Goal: Information Seeking & Learning: Learn about a topic

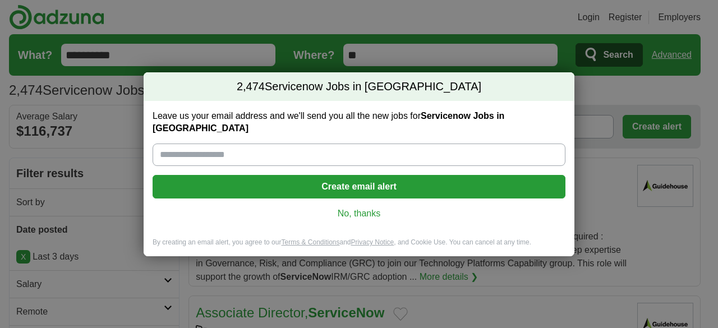
click at [367, 213] on link "No, thanks" at bounding box center [359, 214] width 395 height 12
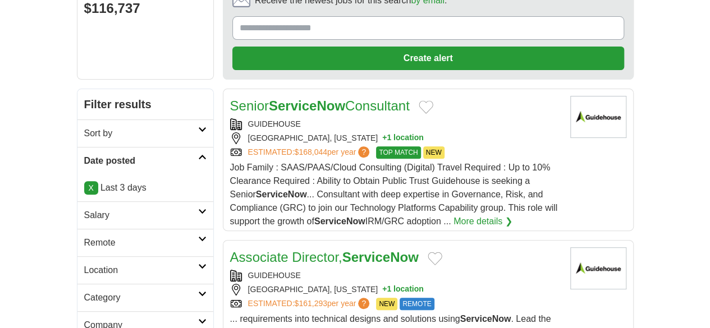
scroll to position [125, 0]
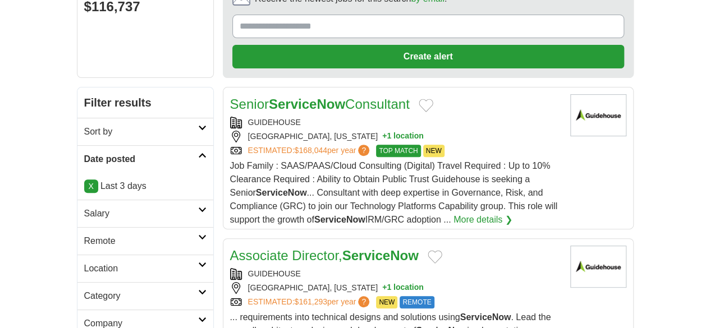
click at [84, 235] on h2 "Remote" at bounding box center [141, 241] width 114 height 13
drag, startPoint x: 29, startPoint y: 218, endPoint x: 40, endPoint y: 212, distance: 13.3
click at [77, 255] on div "Remote jobs" at bounding box center [145, 268] width 136 height 27
click at [84, 263] on link "Remote jobs" at bounding box center [109, 268] width 50 height 10
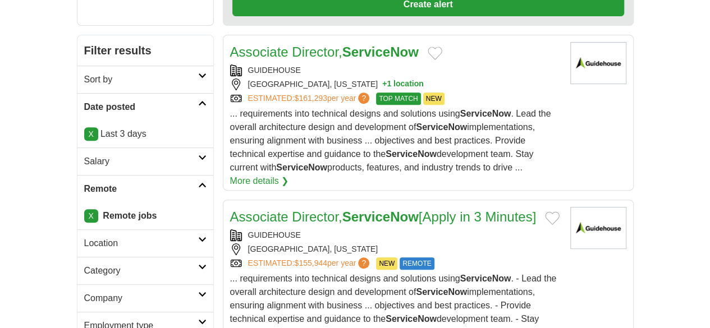
scroll to position [177, 0]
click at [440, 243] on div "MCLEAN, VIRGINIA" at bounding box center [395, 249] width 331 height 12
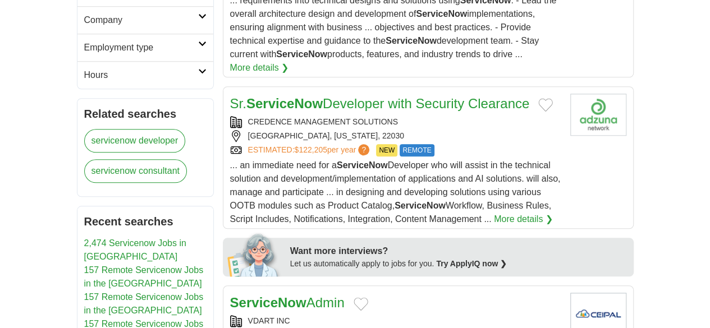
scroll to position [692, 0]
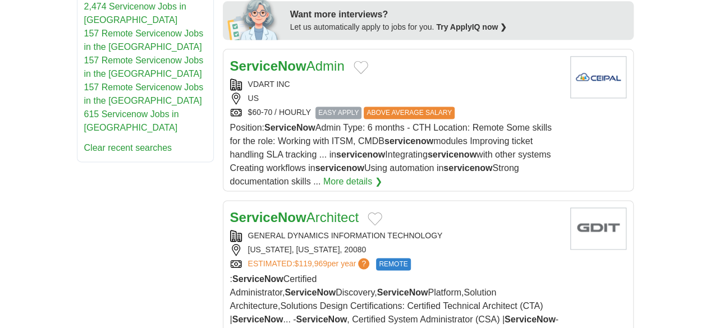
click at [477, 230] on div "GENERAL DYNAMICS INFORMATION TECHNOLOGY WASHINGTON, DISTRICT OF COLUMBIA, 20080…" at bounding box center [395, 250] width 331 height 40
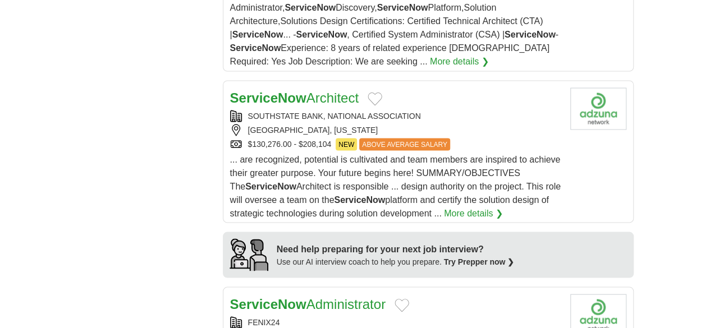
scroll to position [977, 0]
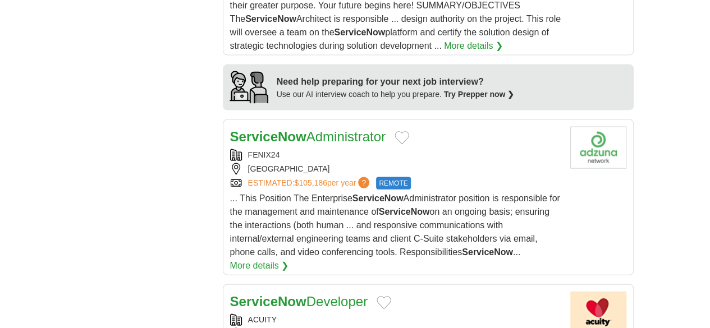
scroll to position [1145, 0]
click at [417, 328] on div "DC" at bounding box center [395, 334] width 331 height 12
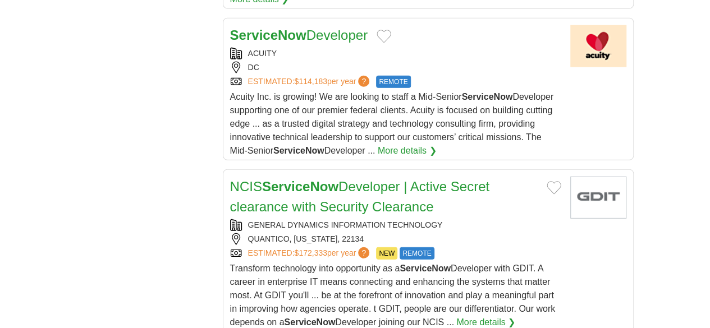
scroll to position [1412, 0]
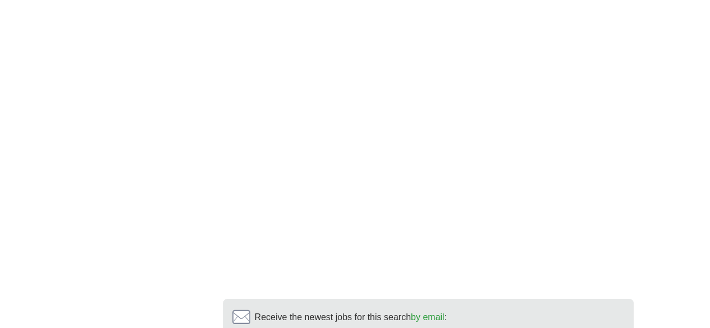
scroll to position [1988, 0]
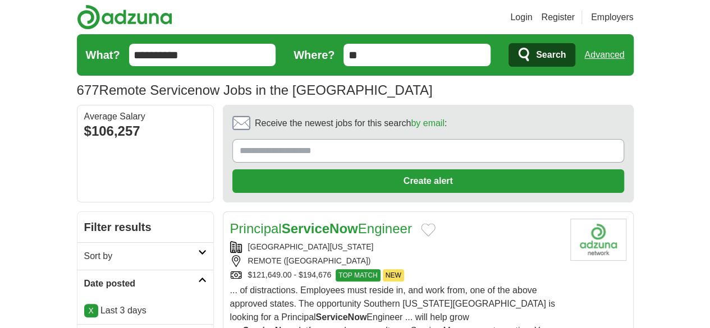
scroll to position [145, 0]
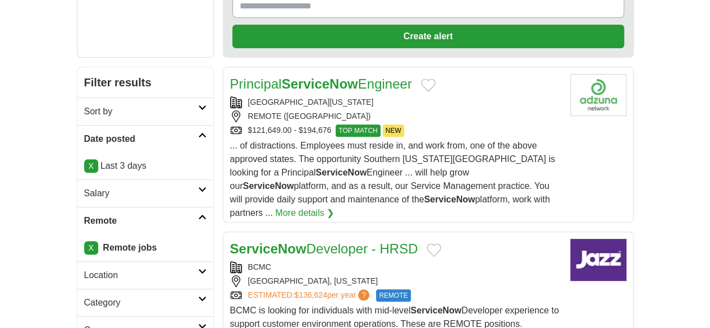
click at [410, 289] on div "ESTIMATED: $136,624 per year ? REMOTE" at bounding box center [395, 295] width 331 height 12
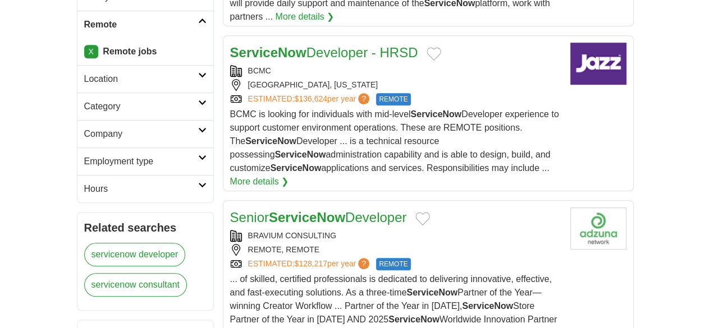
scroll to position [342, 0]
click at [434, 243] on div "REMOTE, REMOTE" at bounding box center [395, 249] width 331 height 12
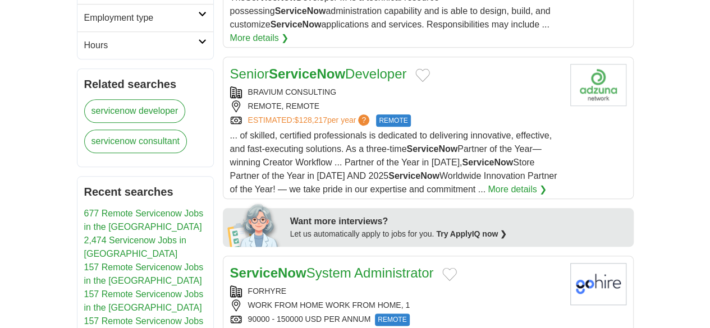
scroll to position [489, 0]
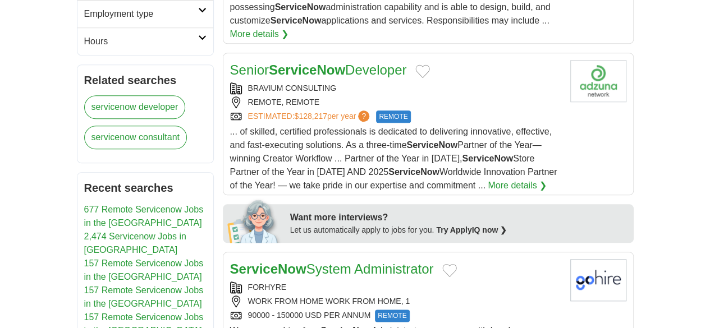
click at [472, 296] on div "WORK FROM HOME WORK FROM HOME, 1" at bounding box center [395, 302] width 331 height 12
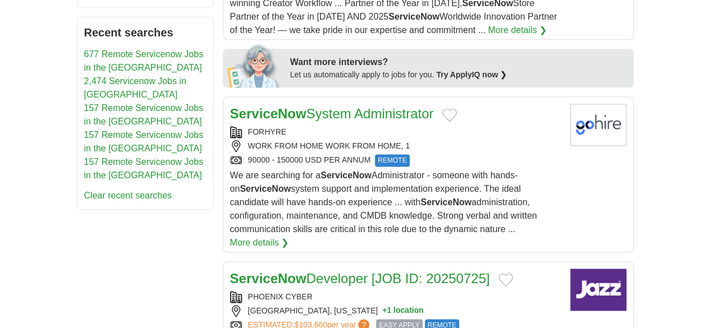
scroll to position [683, 0]
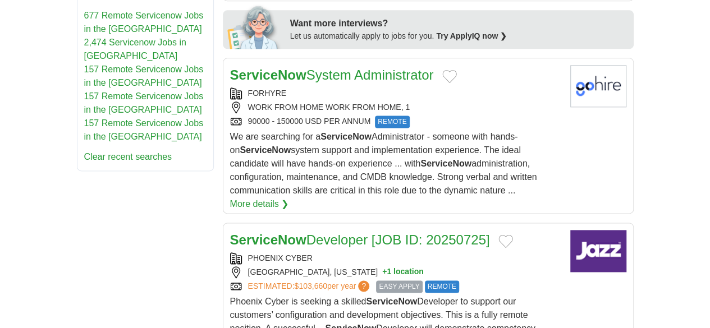
click at [512, 252] on div "PHOENIX CYBER SALT LAKE CITY, UTAH + 1 location ESTIMATED: $103,660 per year ? …" at bounding box center [395, 272] width 331 height 40
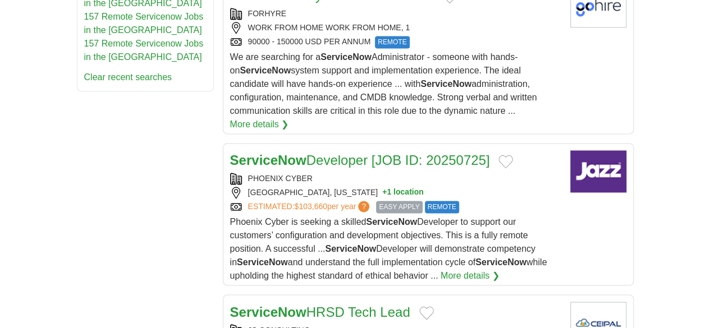
scroll to position [764, 0]
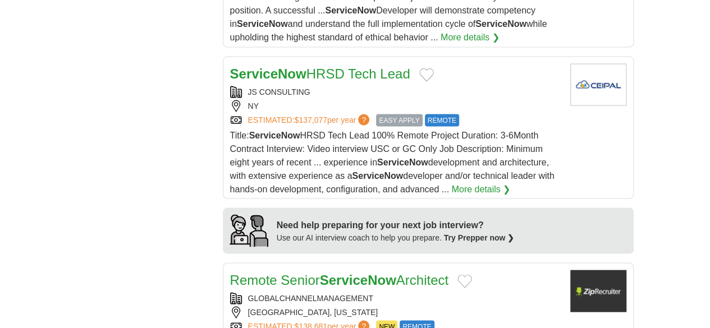
scroll to position [1015, 0]
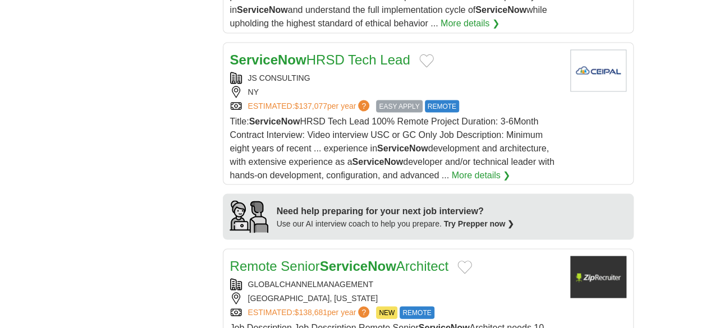
click at [511, 278] on div "GLOBALCHANNELMANAGEMENT FRAMINGHAM, MASSACHUSETTS ESTIMATED: $138,681 per year …" at bounding box center [395, 298] width 331 height 40
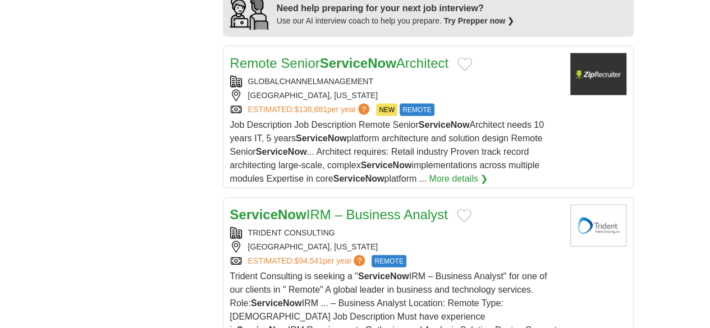
scroll to position [1219, 0]
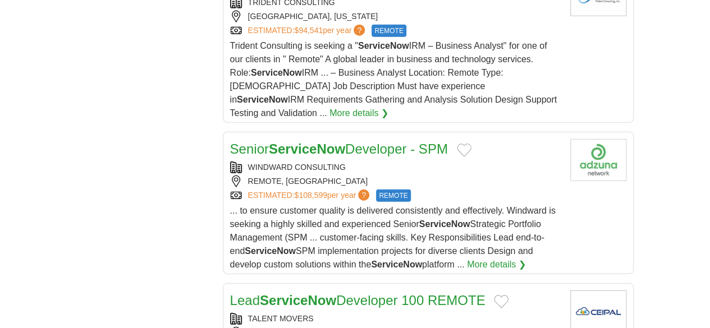
click at [494, 327] on div "AK" at bounding box center [395, 333] width 331 height 12
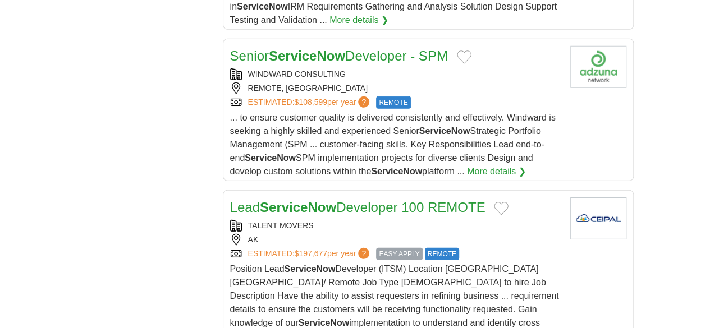
scroll to position [1542, 0]
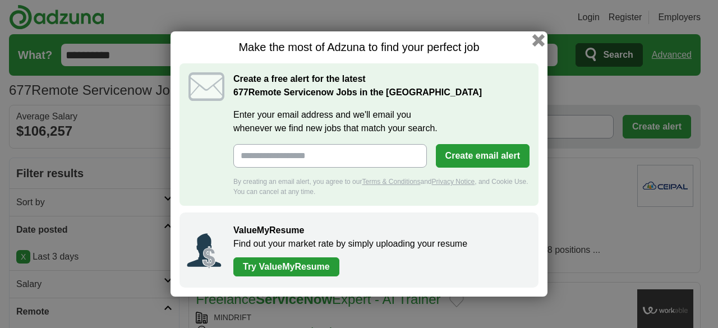
click at [540, 42] on button "button" at bounding box center [538, 40] width 12 height 12
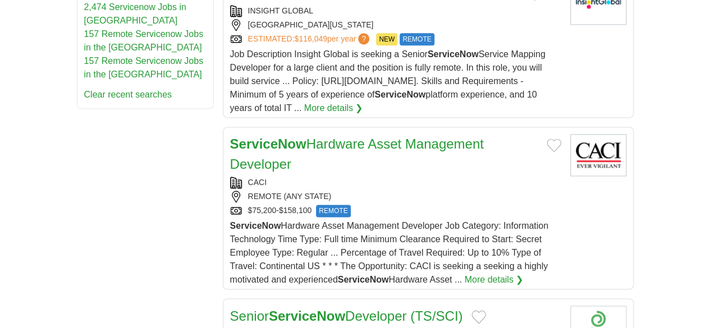
scroll to position [751, 0]
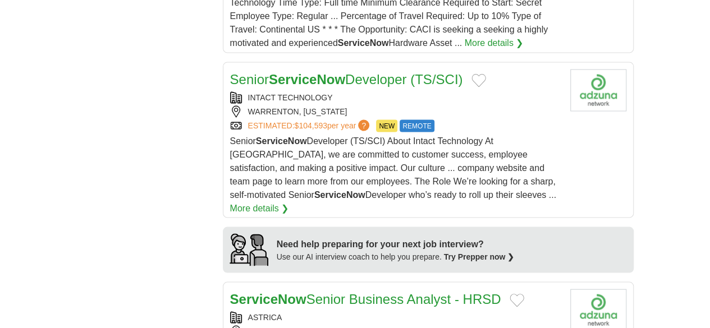
scroll to position [1072, 0]
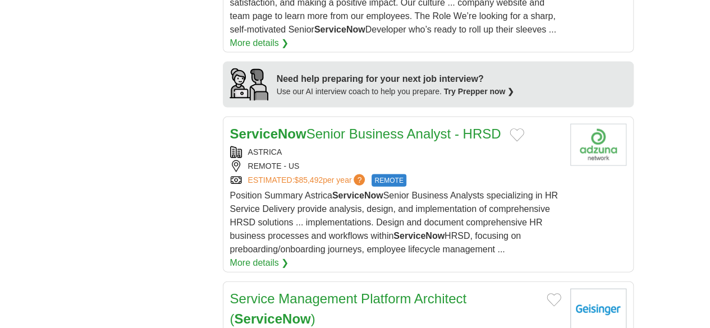
scroll to position [1221, 0]
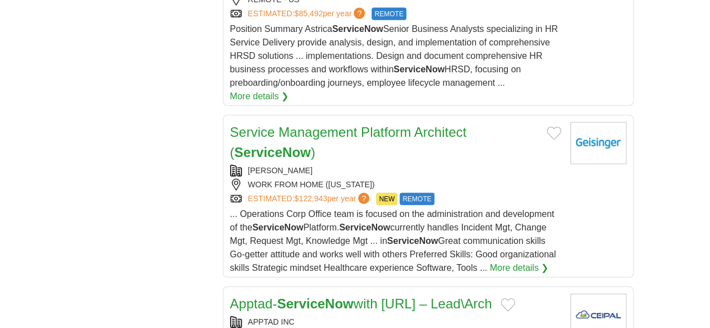
scroll to position [1386, 0]
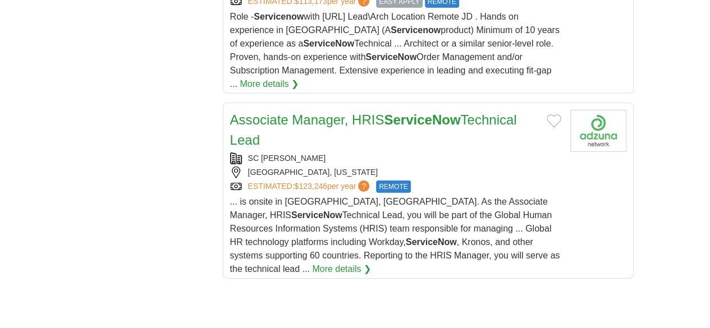
scroll to position [1663, 0]
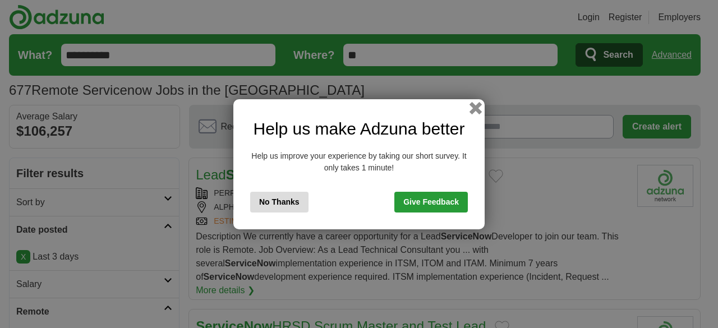
click at [476, 111] on button "button" at bounding box center [476, 108] width 12 height 12
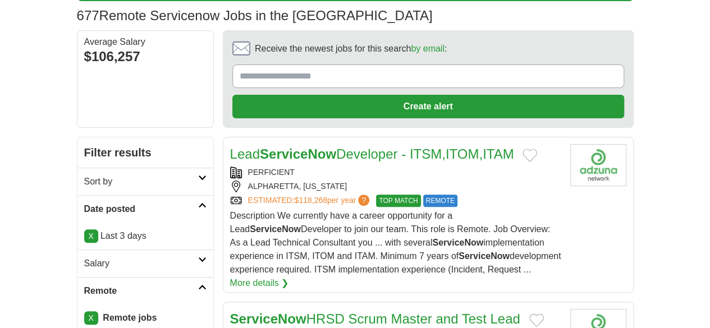
scroll to position [162, 0]
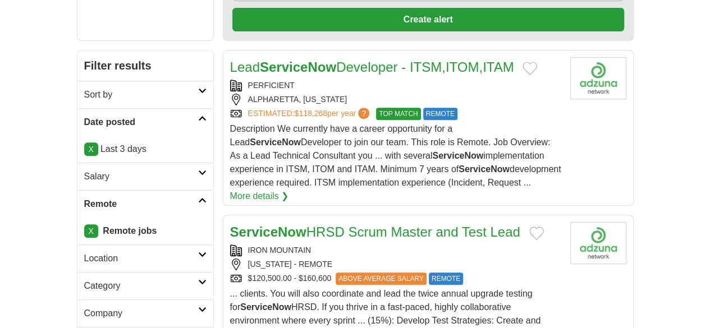
click at [513, 259] on div "[US_STATE] - REMOTE" at bounding box center [395, 265] width 331 height 12
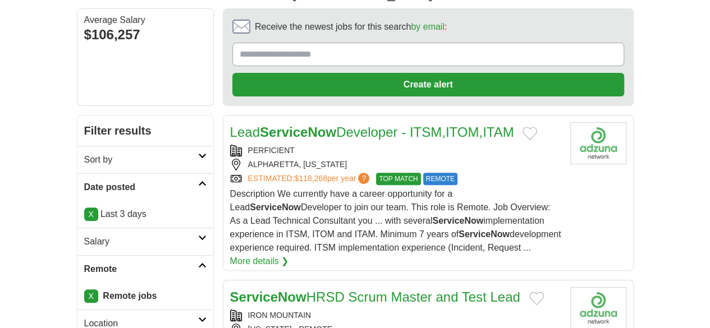
scroll to position [94, 0]
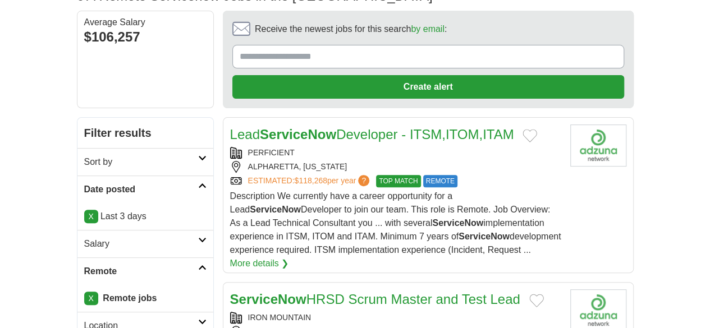
click at [493, 175] on div "ESTIMATED: $118,268 per year ? TOP MATCH REMOTE" at bounding box center [395, 181] width 331 height 12
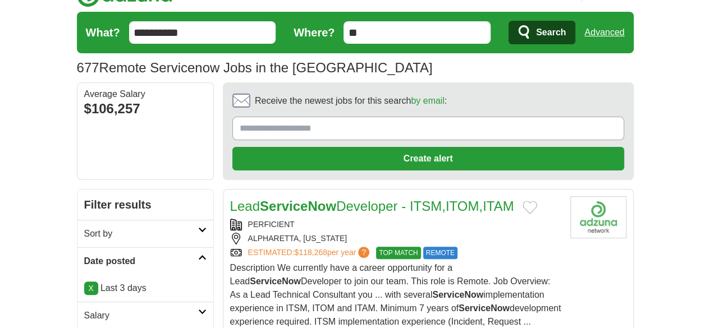
scroll to position [0, 0]
